Goal: Information Seeking & Learning: Learn about a topic

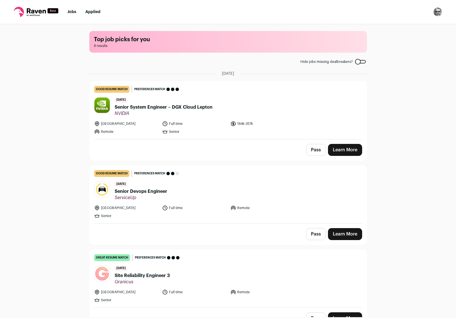
click at [387, 124] on div "Top job picks for you 8 results Hide jobs missing dealbreakers? [DATE] good res…" at bounding box center [228, 170] width 456 height 293
click at [179, 108] on span "Senior System Engineer – DGX Cloud Lepton" at bounding box center [164, 107] width 98 height 7
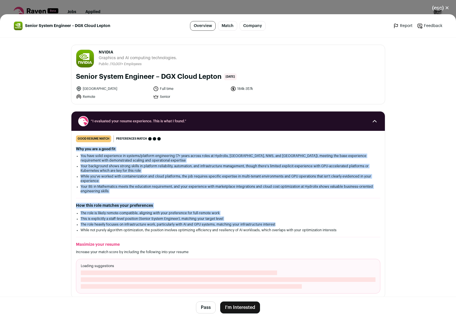
drag, startPoint x: 285, startPoint y: 223, endPoint x: 287, endPoint y: 139, distance: 84.2
click at [287, 139] on div "good resume match You meet the must-have requirements but are missing some nice…" at bounding box center [227, 214] width 313 height 158
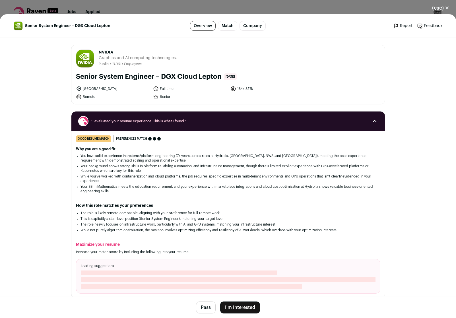
click at [287, 139] on div "good resume match You meet the must-have requirements but are missing some nice…" at bounding box center [228, 138] width 304 height 7
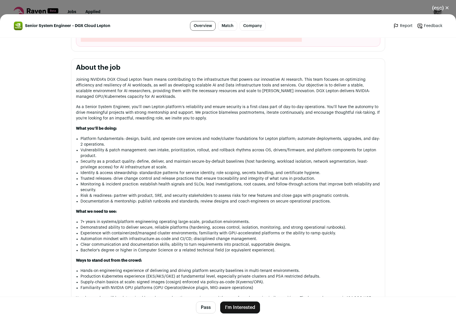
scroll to position [246, 0]
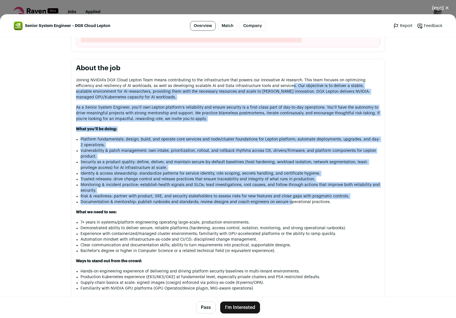
drag, startPoint x: 291, startPoint y: 206, endPoint x: 291, endPoint y: 86, distance: 120.0
click at [291, 86] on div "Joining NVIDIA's DGX Cloud Lepton Team means contributing to the infrastructure…" at bounding box center [228, 213] width 304 height 272
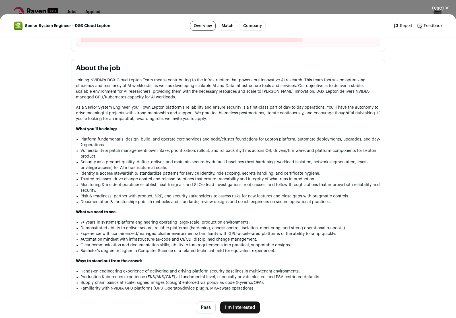
click at [291, 86] on p "Joining NVIDIA's DGX Cloud Lepton Team means contributing to the infrastructure…" at bounding box center [228, 88] width 304 height 23
drag, startPoint x: 288, startPoint y: 68, endPoint x: 297, endPoint y: 239, distance: 170.9
click at [297, 239] on section "About the job Joining NVIDIA's DGX Cloud Lepton Team means contributing to the …" at bounding box center [228, 206] width 314 height 295
click at [297, 237] on li "Experience with containerized/managed cluster environments; familiarity with GP…" at bounding box center [230, 234] width 300 height 6
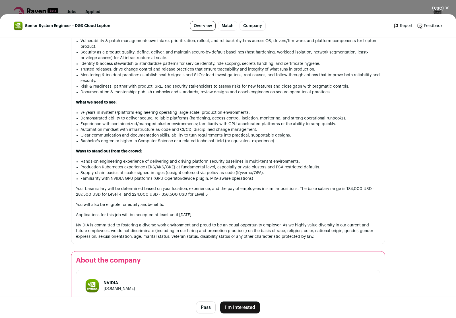
scroll to position [356, 0]
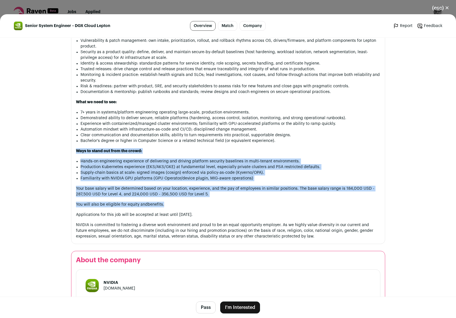
drag, startPoint x: 283, startPoint y: 216, endPoint x: 283, endPoint y: 150, distance: 65.7
click at [283, 150] on div "Joining NVIDIA's DGX Cloud Lepton Team means contributing to the infrastructure…" at bounding box center [228, 103] width 304 height 272
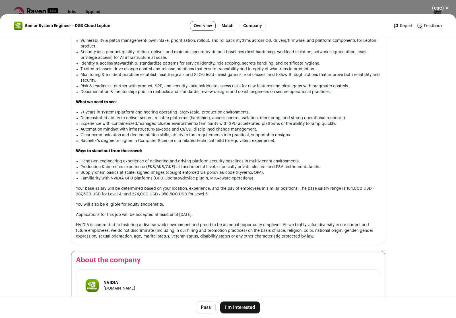
click at [283, 144] on li "Bachelor's degree or higher in Computer Science or a related technical field (o…" at bounding box center [230, 141] width 300 height 6
drag, startPoint x: 234, startPoint y: 179, endPoint x: 257, endPoint y: 180, distance: 23.6
click at [257, 175] on li "Supply-chain basics at scale: signed images (cosign) enforced via policy-as-cod…" at bounding box center [230, 173] width 300 height 6
copy li "Kyverno/OPA"
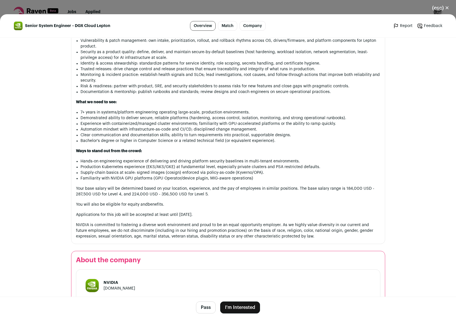
click at [185, 154] on p "Ways to stand out from the crowd:" at bounding box center [228, 151] width 304 height 6
